Goal: Information Seeking & Learning: Learn about a topic

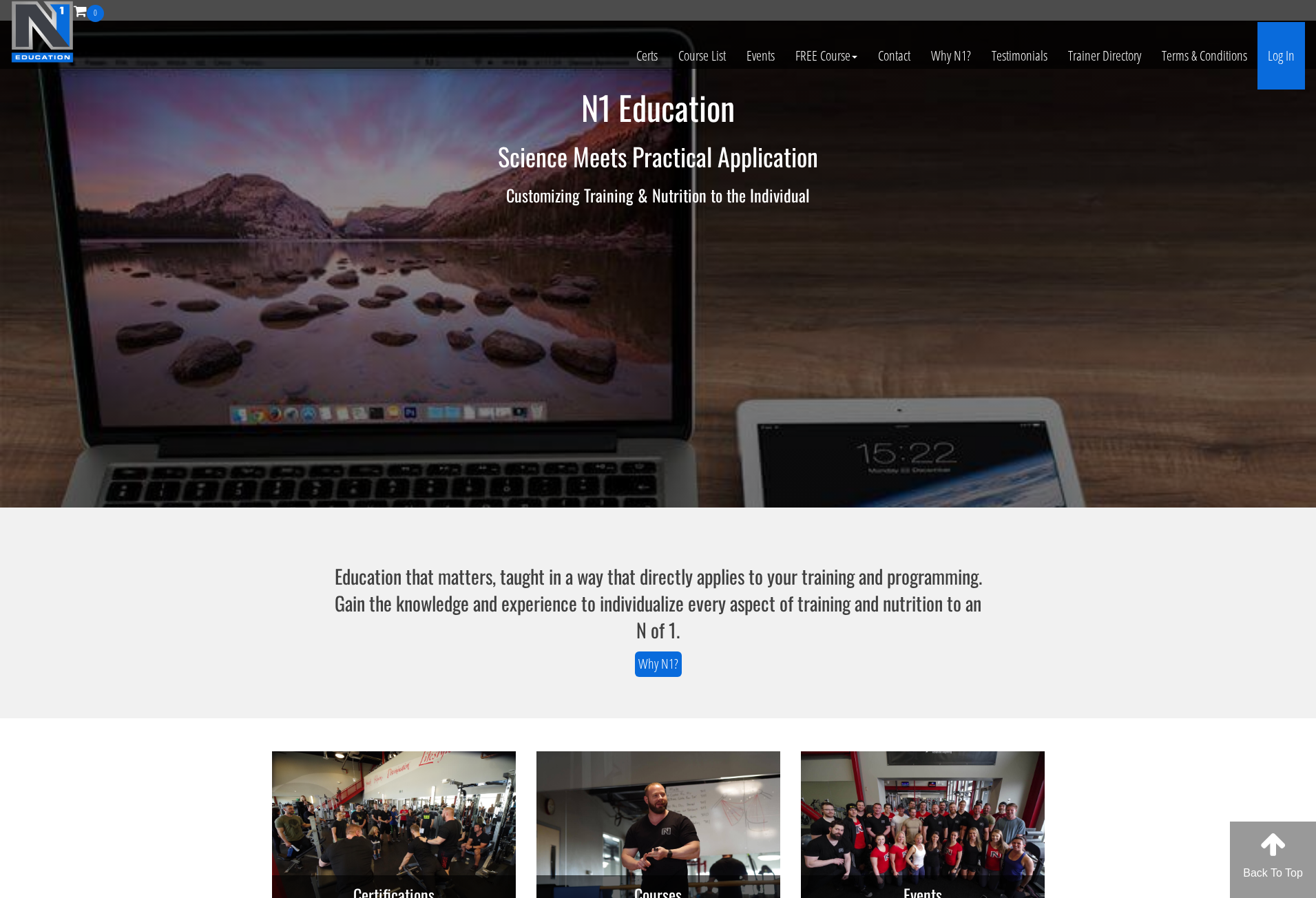
click at [1281, 48] on link "Log In" at bounding box center [1281, 56] width 48 height 67
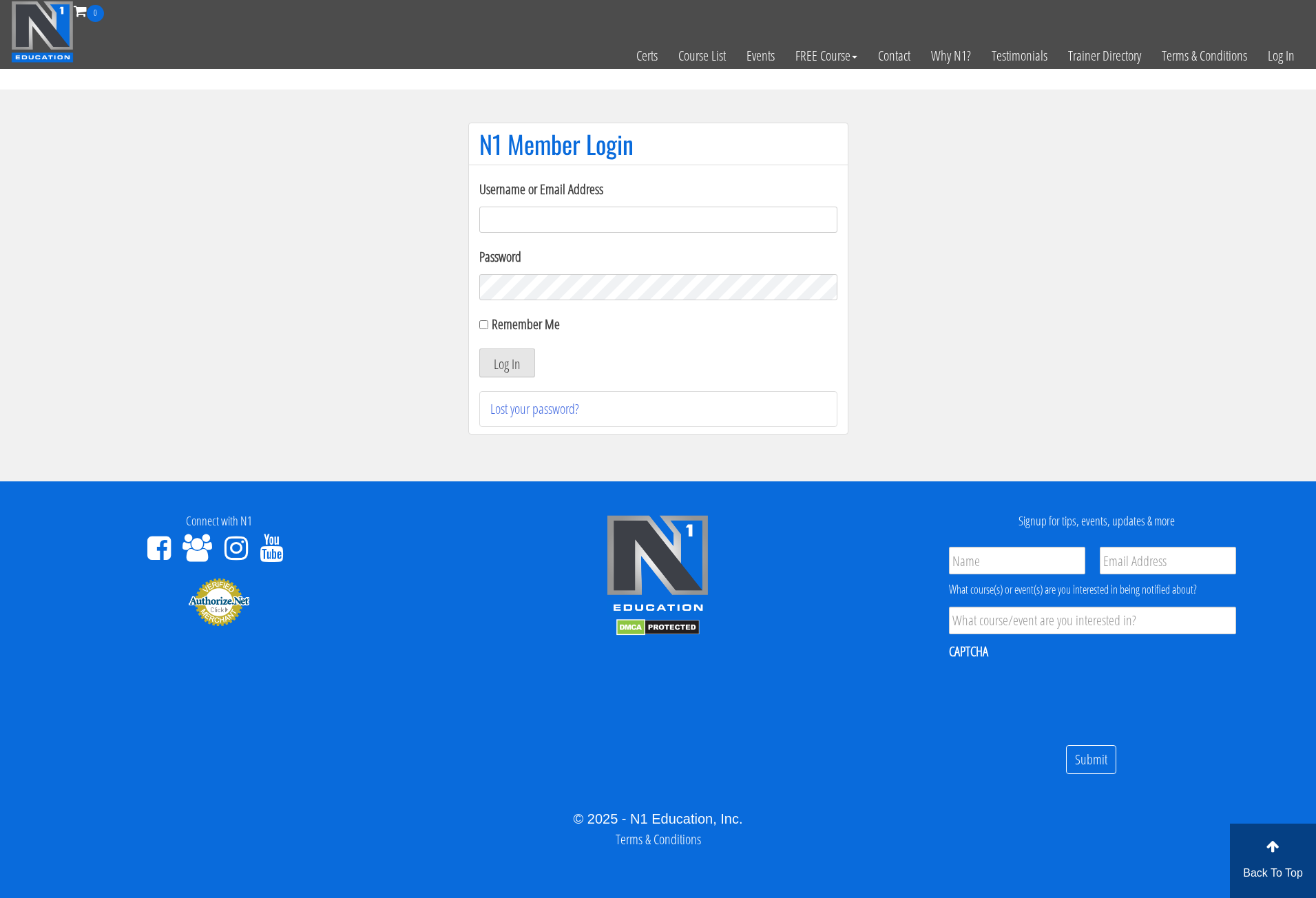
type input "[PERSON_NAME][EMAIL_ADDRESS][DOMAIN_NAME]"
click at [483, 328] on input "Remember Me" at bounding box center [484, 325] width 9 height 9
checkbox input "true"
click at [507, 363] on button "Log In" at bounding box center [507, 363] width 56 height 29
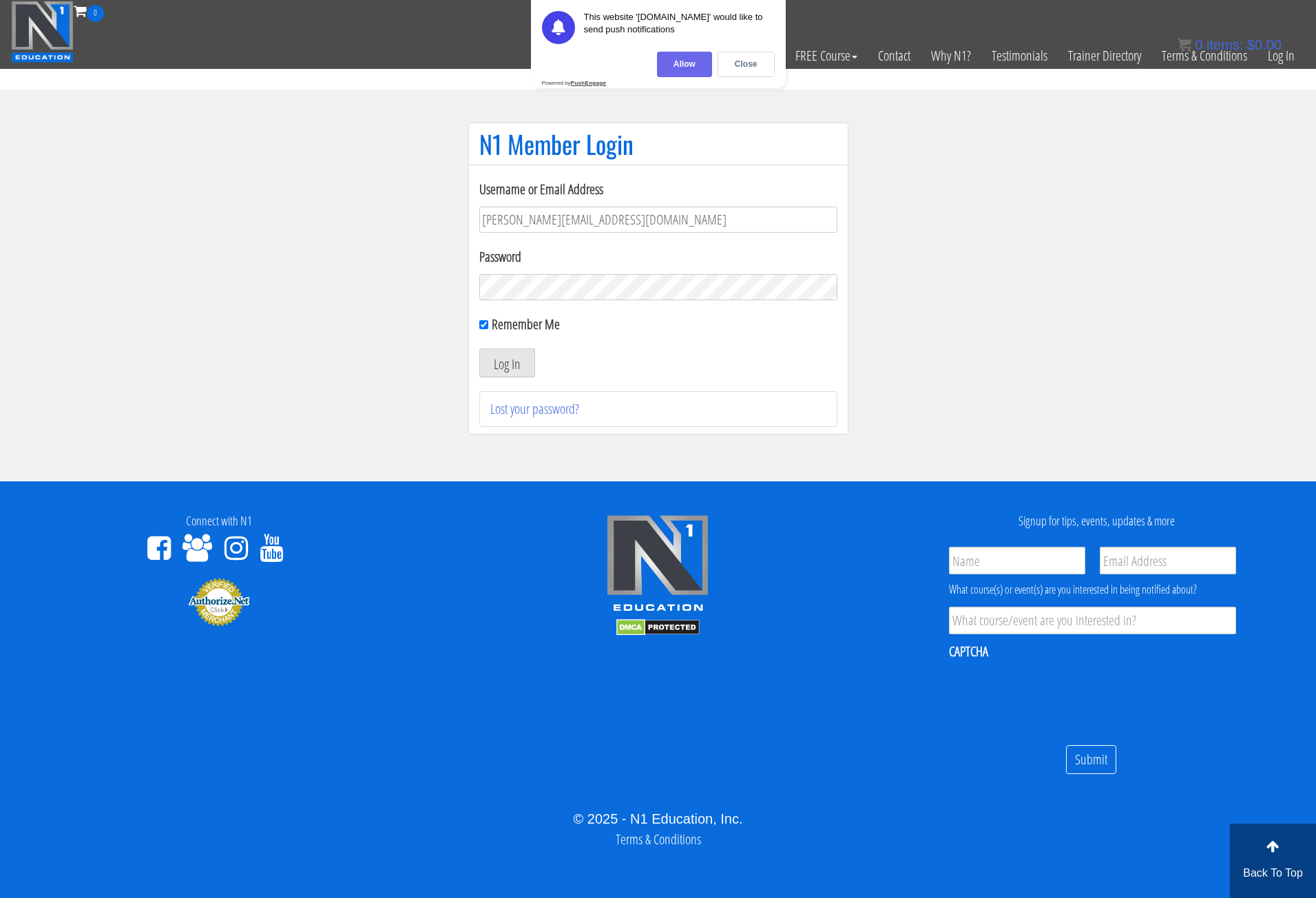
click at [695, 64] on div "Allow" at bounding box center [685, 64] width 55 height 26
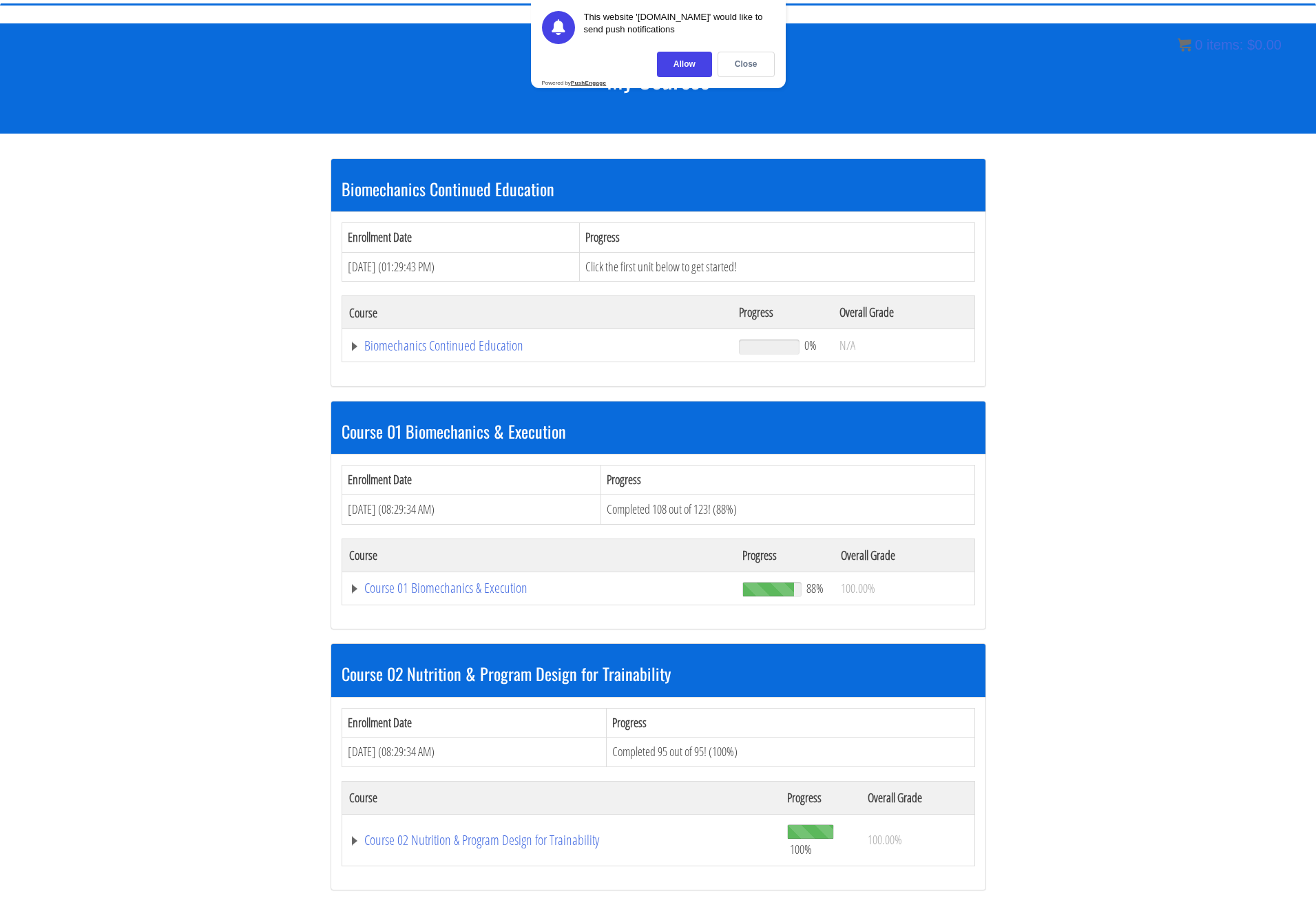
scroll to position [138, 0]
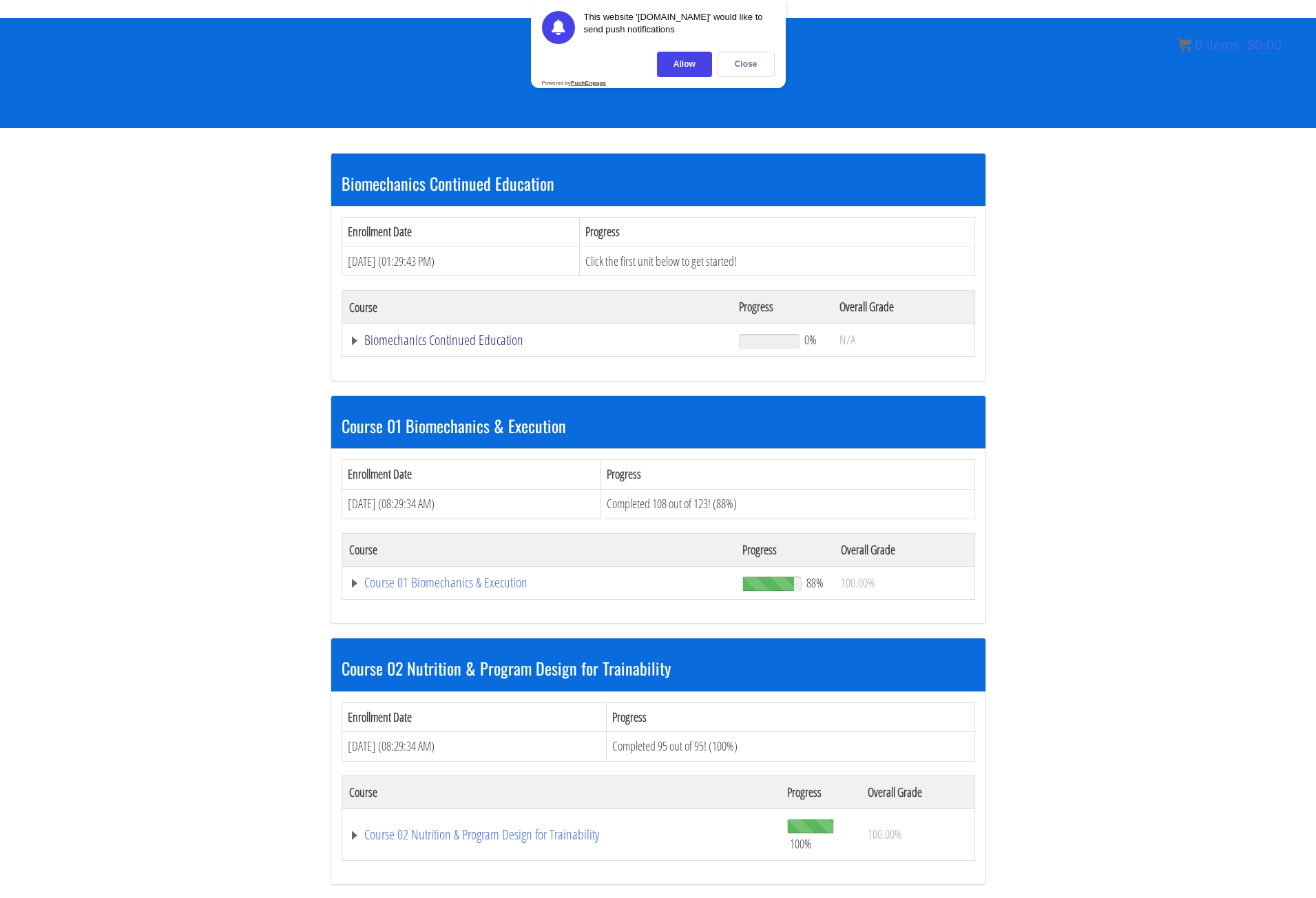
click at [422, 347] on link "Biomechanics Continued Education" at bounding box center [537, 340] width 376 height 14
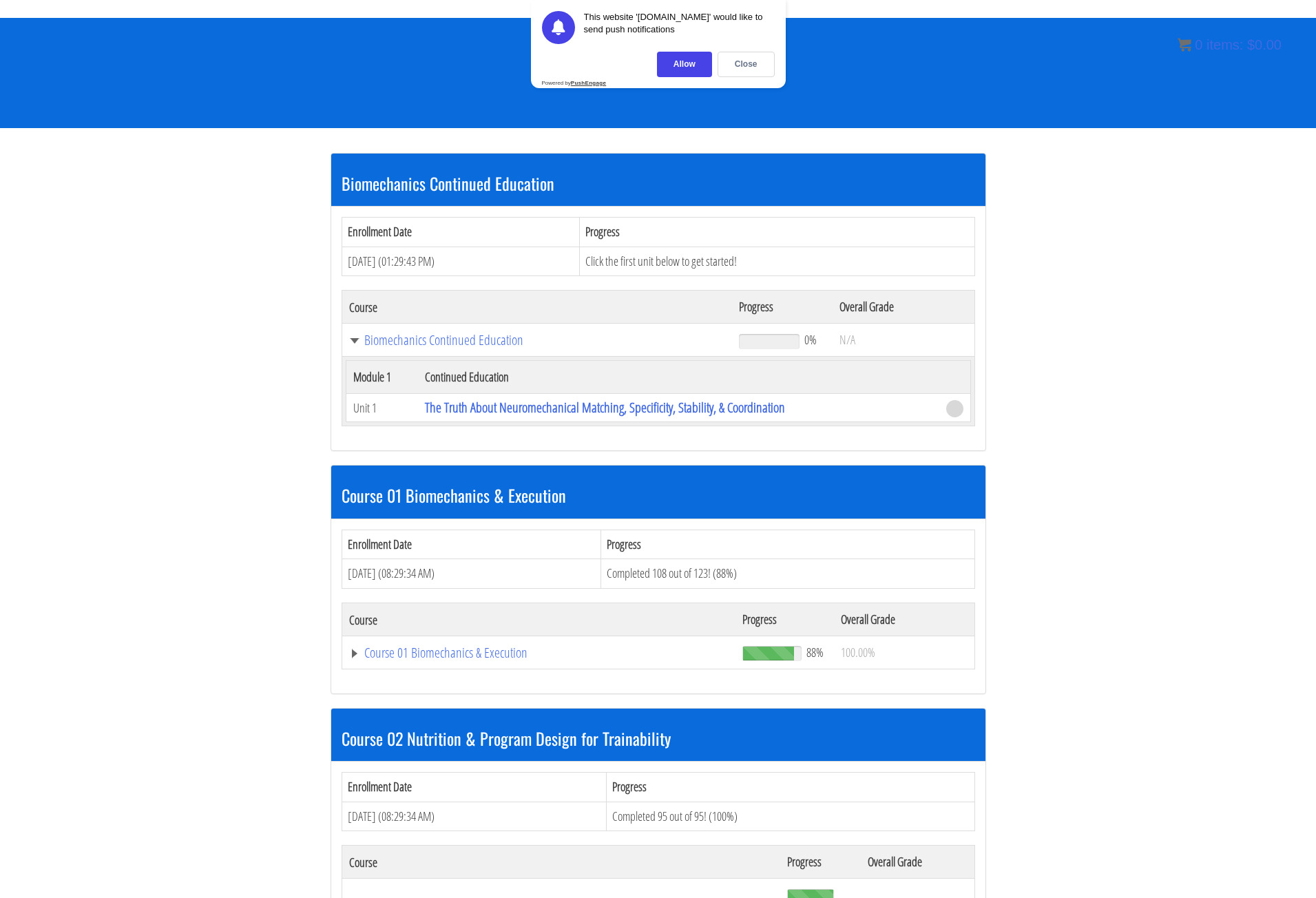
click at [685, 45] on div "This website 'n1.education' would like to send push notifications Allow Close P…" at bounding box center [659, 44] width 255 height 89
click at [685, 63] on div "Allow" at bounding box center [685, 64] width 55 height 26
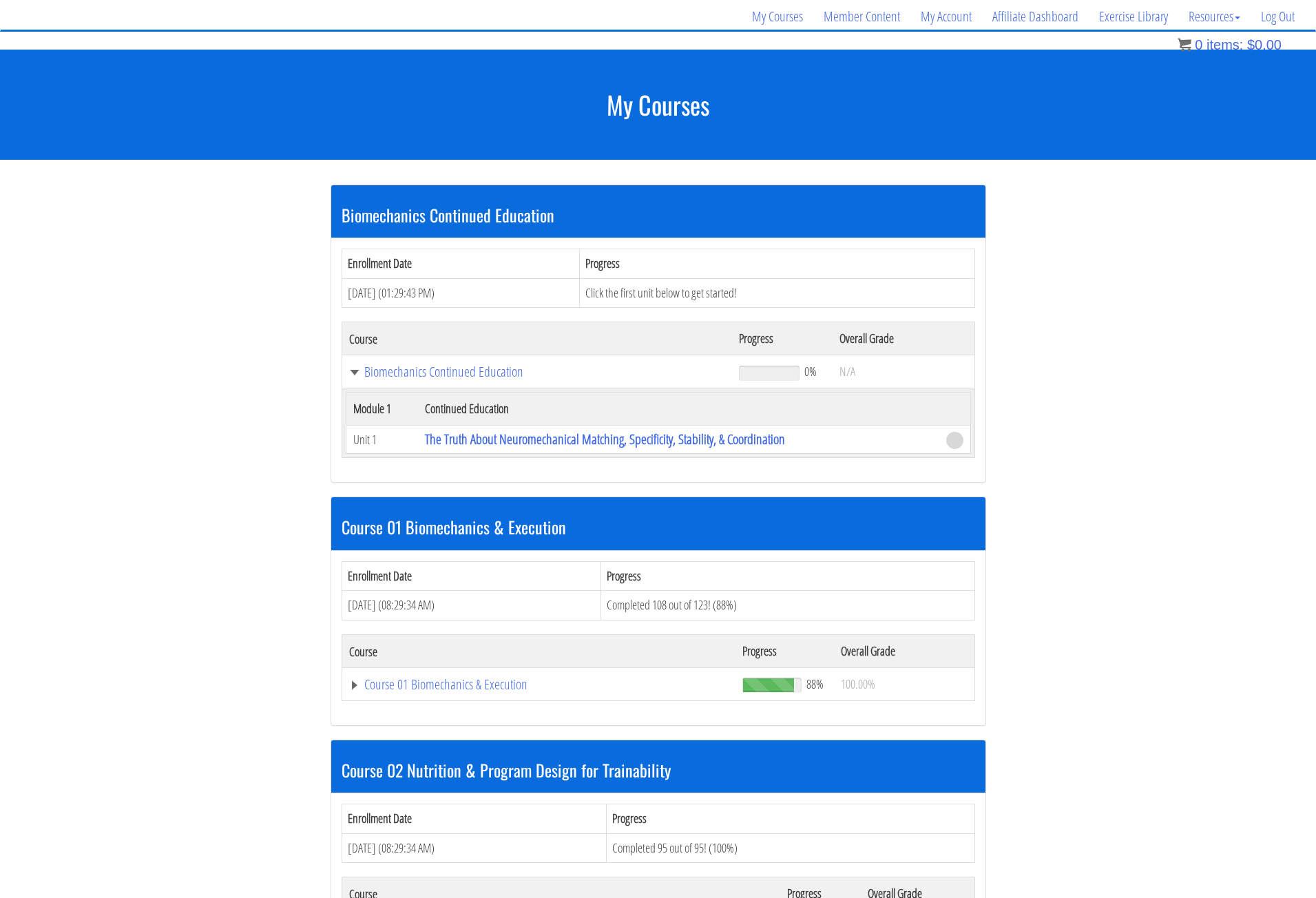
scroll to position [107, 0]
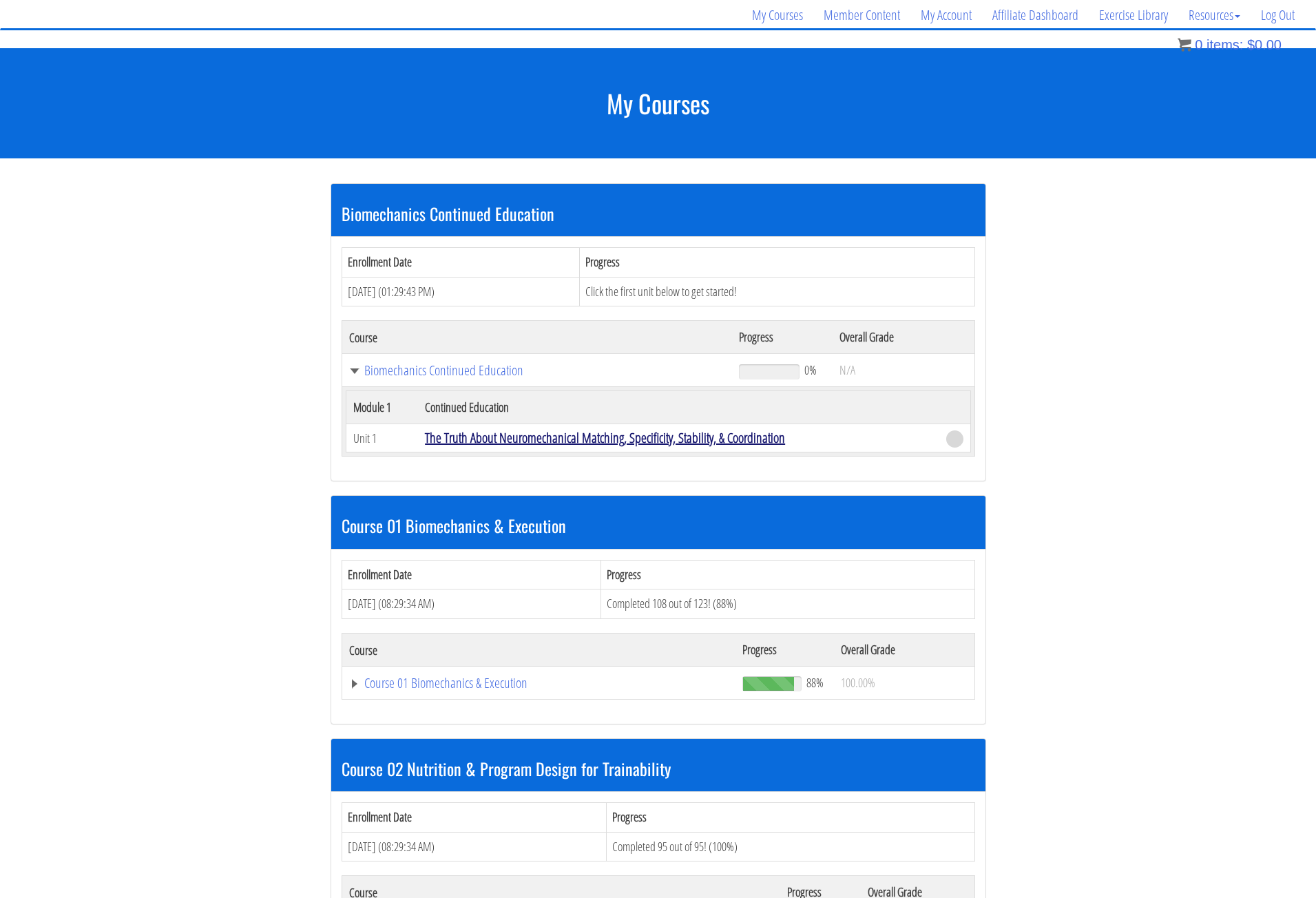
click at [581, 438] on link "The Truth About Neuromechanical Matching, Specificity, Stability, & Coordination" at bounding box center [605, 437] width 360 height 19
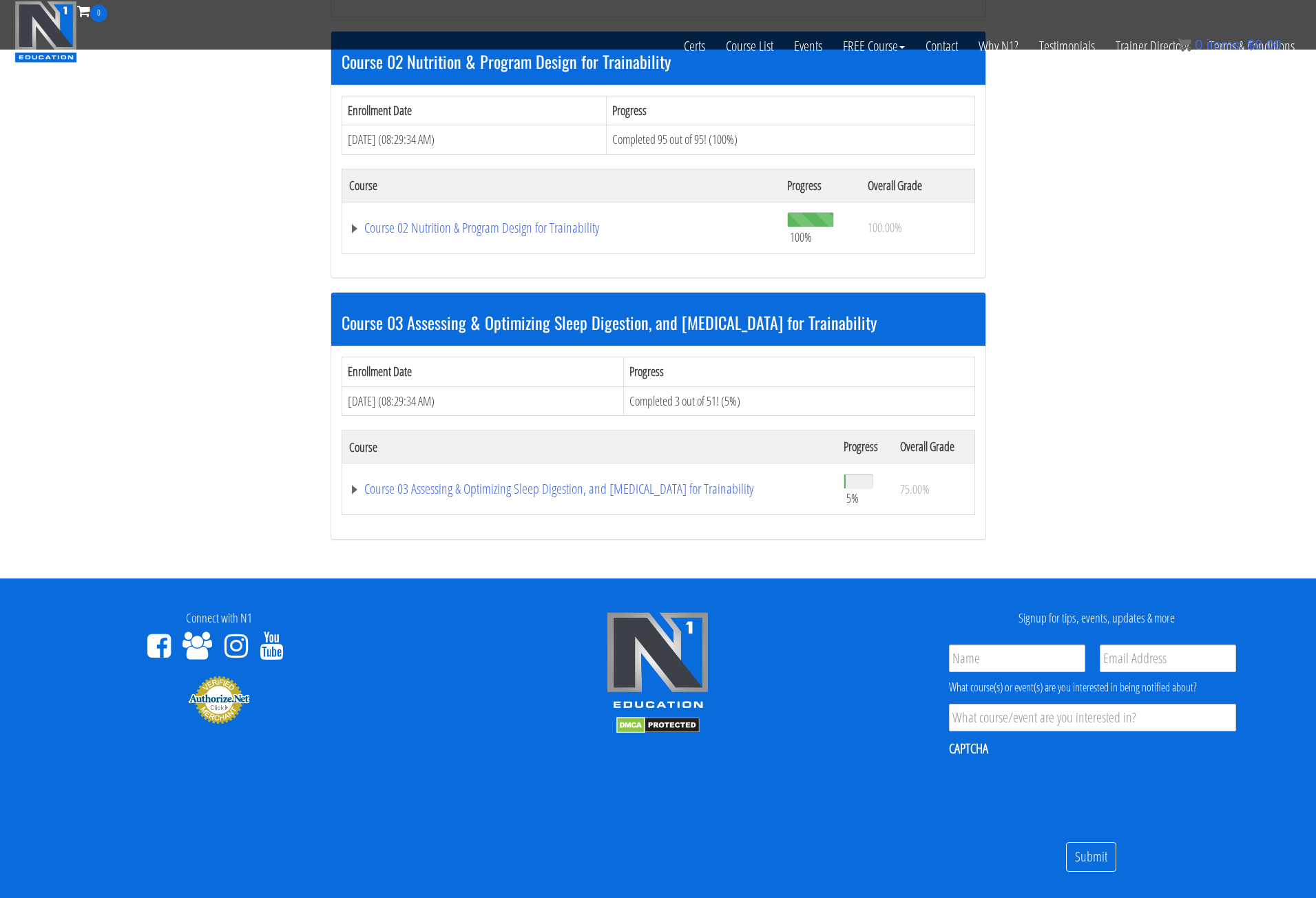
scroll to position [658, 0]
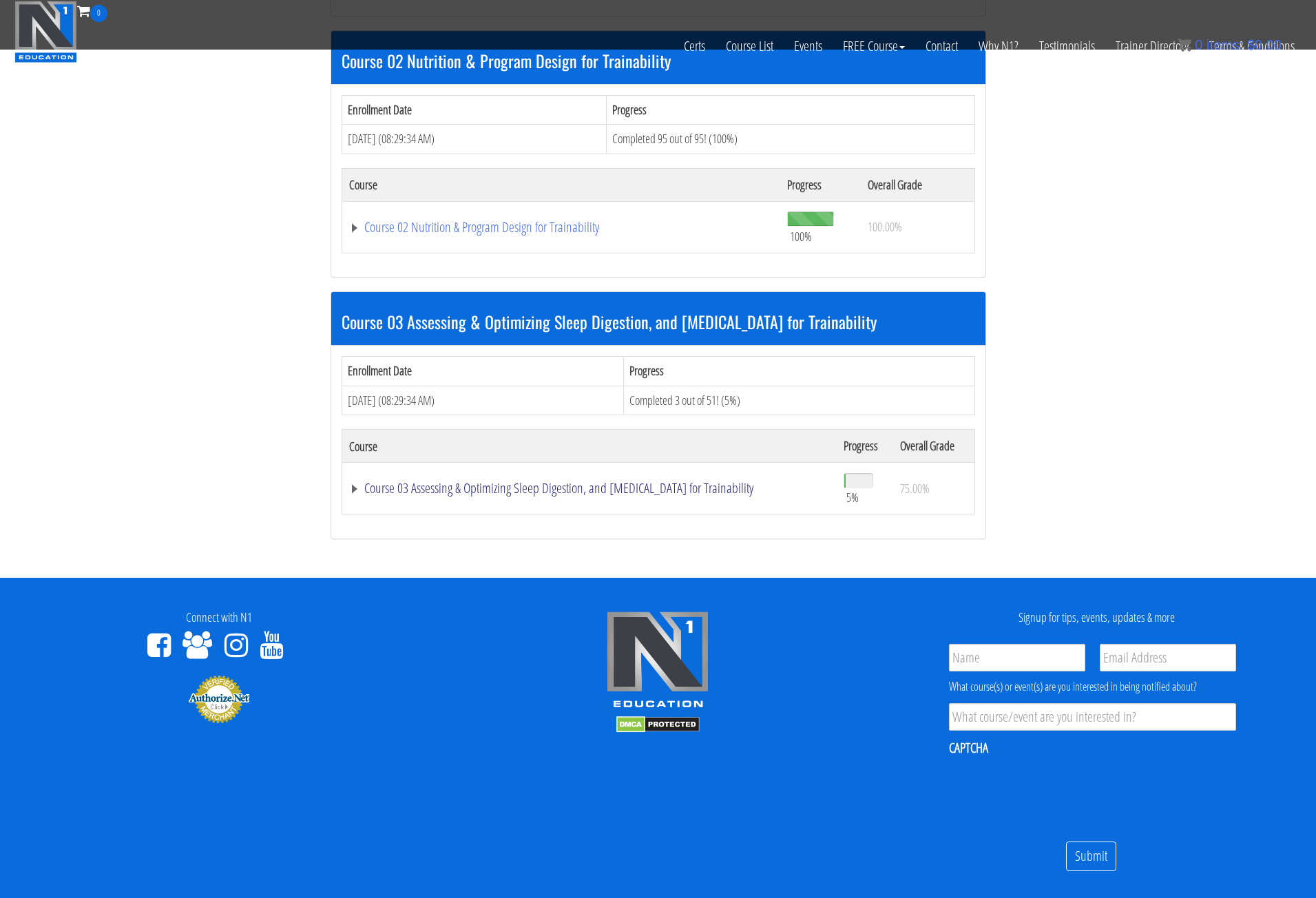
click at [493, 484] on link "Course 03 Assessing & Optimizing Sleep Digestion, and [MEDICAL_DATA] for Traina…" at bounding box center [589, 489] width 481 height 14
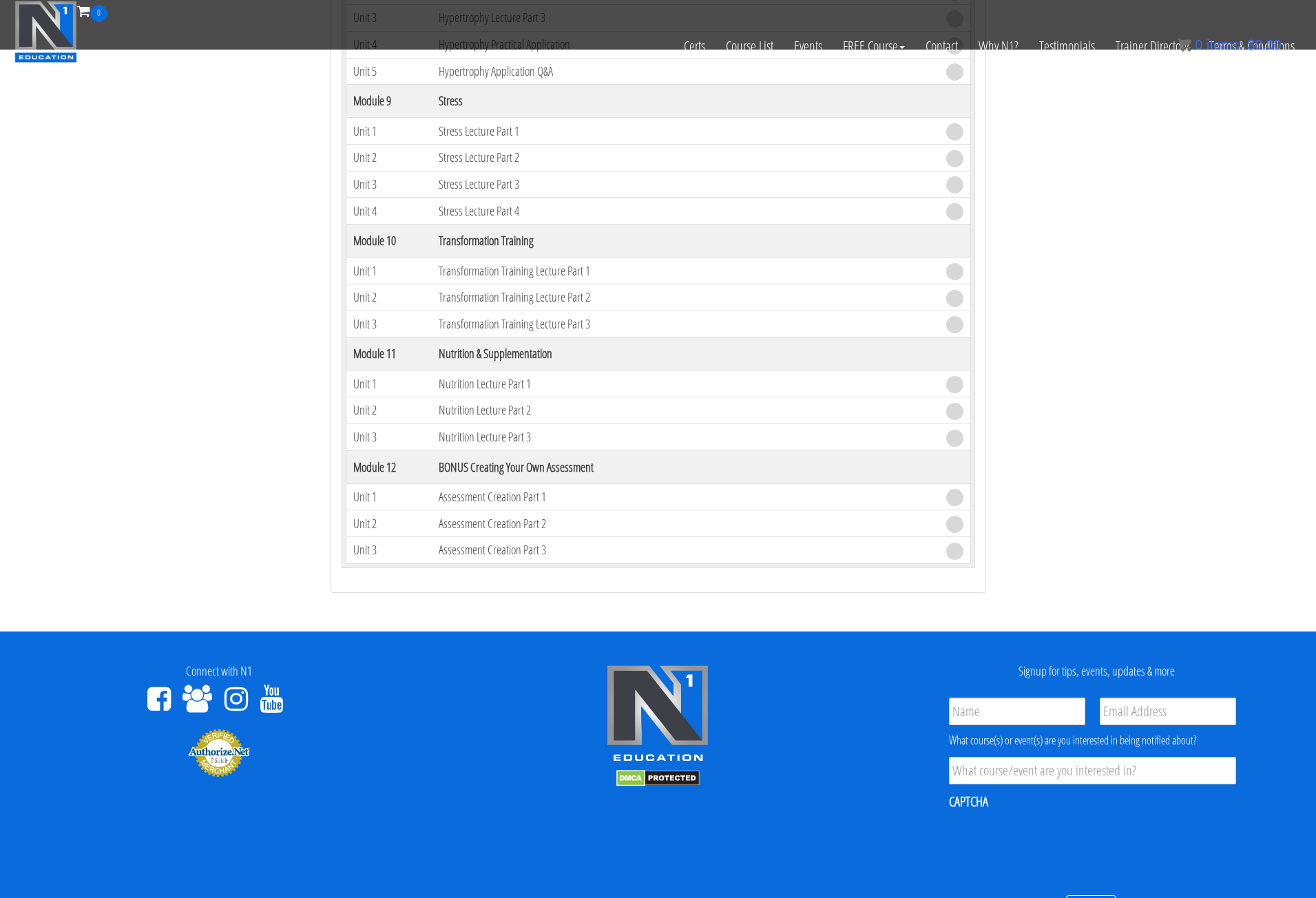
scroll to position [2380, 0]
